Goal: Information Seeking & Learning: Learn about a topic

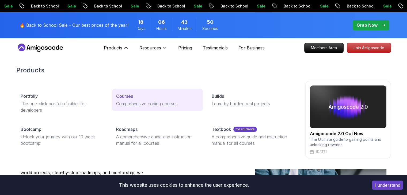
click at [132, 94] on p "Courses" at bounding box center [124, 96] width 17 height 6
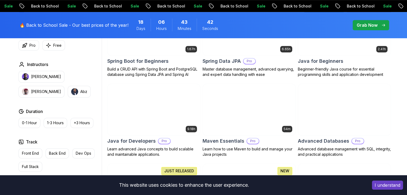
scroll to position [321, 0]
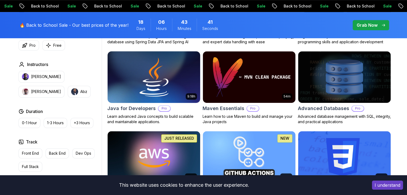
click at [138, 85] on img at bounding box center [153, 77] width 97 height 54
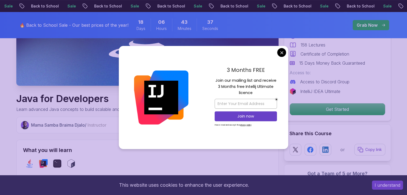
scroll to position [134, 0]
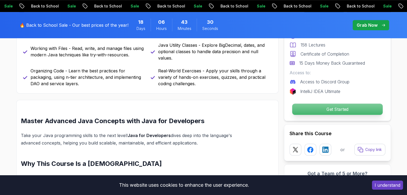
click at [301, 110] on p "Get Started" at bounding box center [337, 109] width 90 height 11
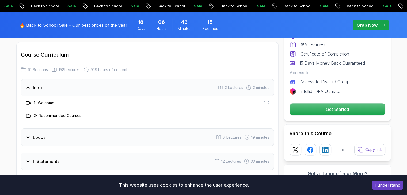
scroll to position [718, 0]
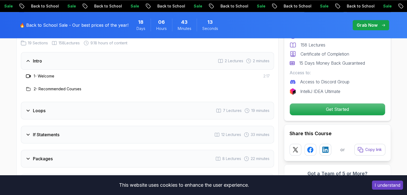
click at [176, 102] on div "Loops 7 Lectures 19 minutes" at bounding box center [147, 111] width 253 height 18
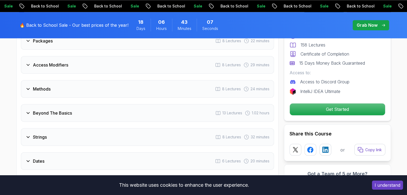
scroll to position [906, 0]
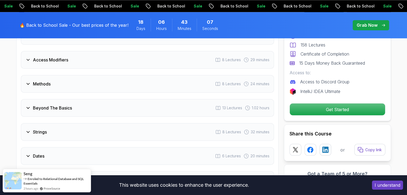
click at [73, 82] on div "Methods 8 Lectures 24 minutes" at bounding box center [147, 84] width 253 height 18
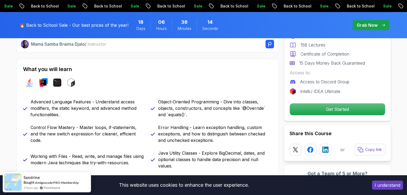
scroll to position [214, 0]
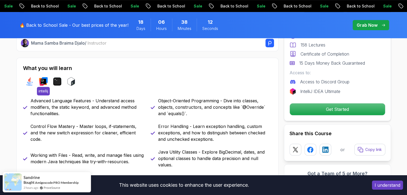
click at [43, 82] on img at bounding box center [43, 81] width 9 height 9
click at [32, 83] on img at bounding box center [29, 81] width 9 height 9
